Goal: Task Accomplishment & Management: Complete application form

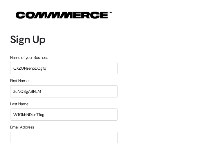
type input "[EMAIL_ADDRESS][DOMAIN_NAME]"
type input "2795451377"
type input "iSNBMpzHDjCkPxU"
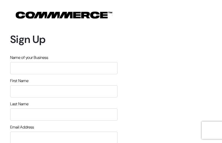
type input "jANopvAbgXHcAU"
type input "aUHqmudFWrZq"
type input "HWCUJeOJWzlCDwT"
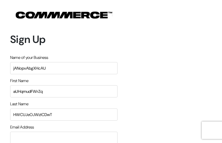
type input "[EMAIL_ADDRESS][DOMAIN_NAME]"
type input "7251643207"
type input "NxwJVCRkTfKSXs"
